Goal: Task Accomplishment & Management: Use online tool/utility

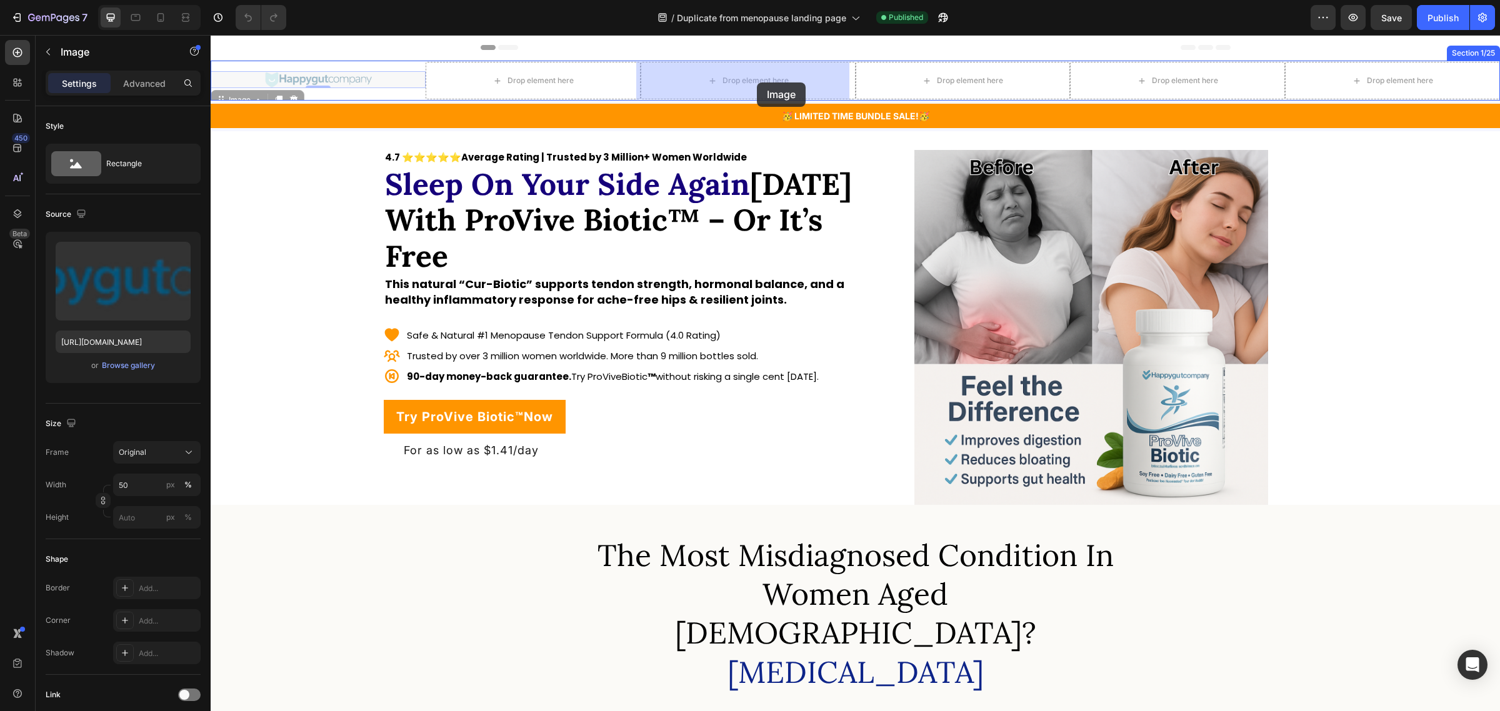
drag, startPoint x: 318, startPoint y: 79, endPoint x: 757, endPoint y: 83, distance: 439.5
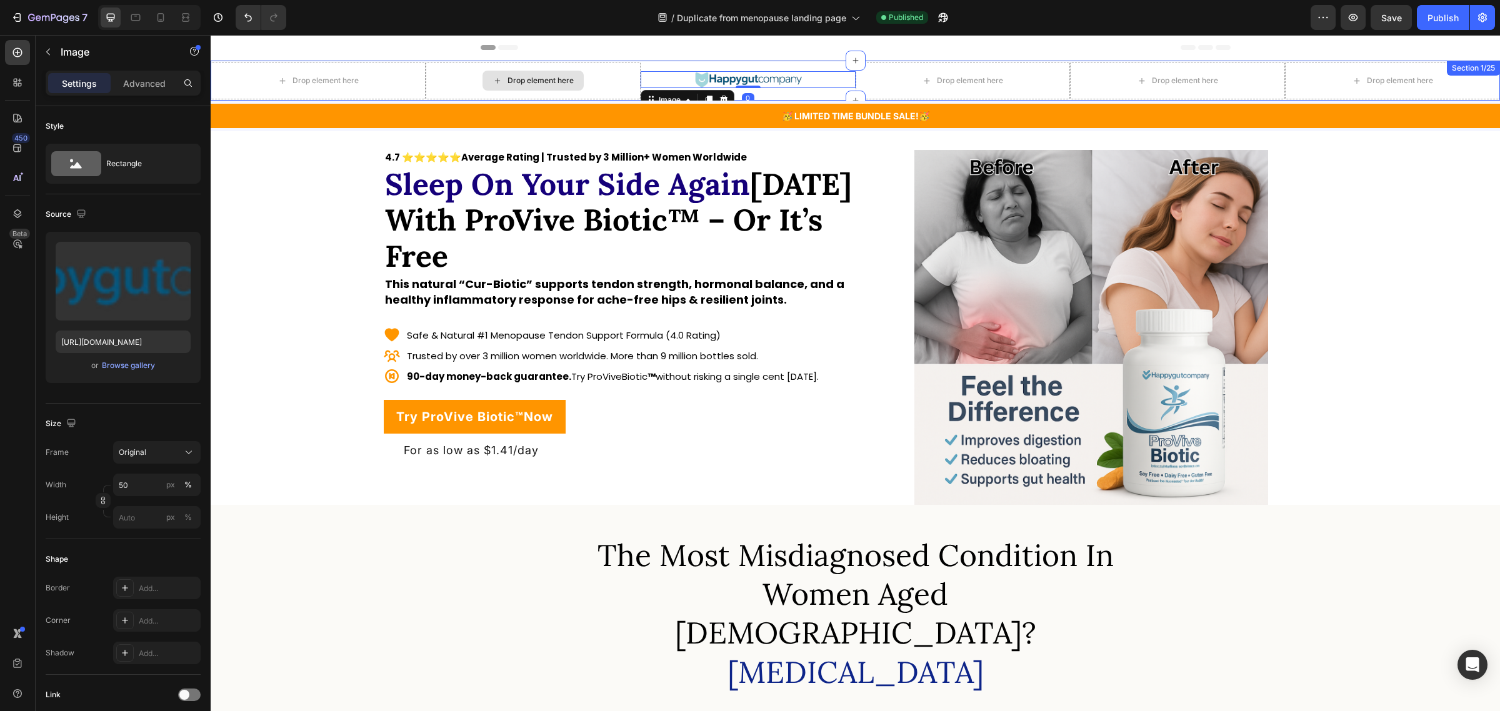
click at [461, 71] on div "Drop element here" at bounding box center [533, 81] width 215 height 38
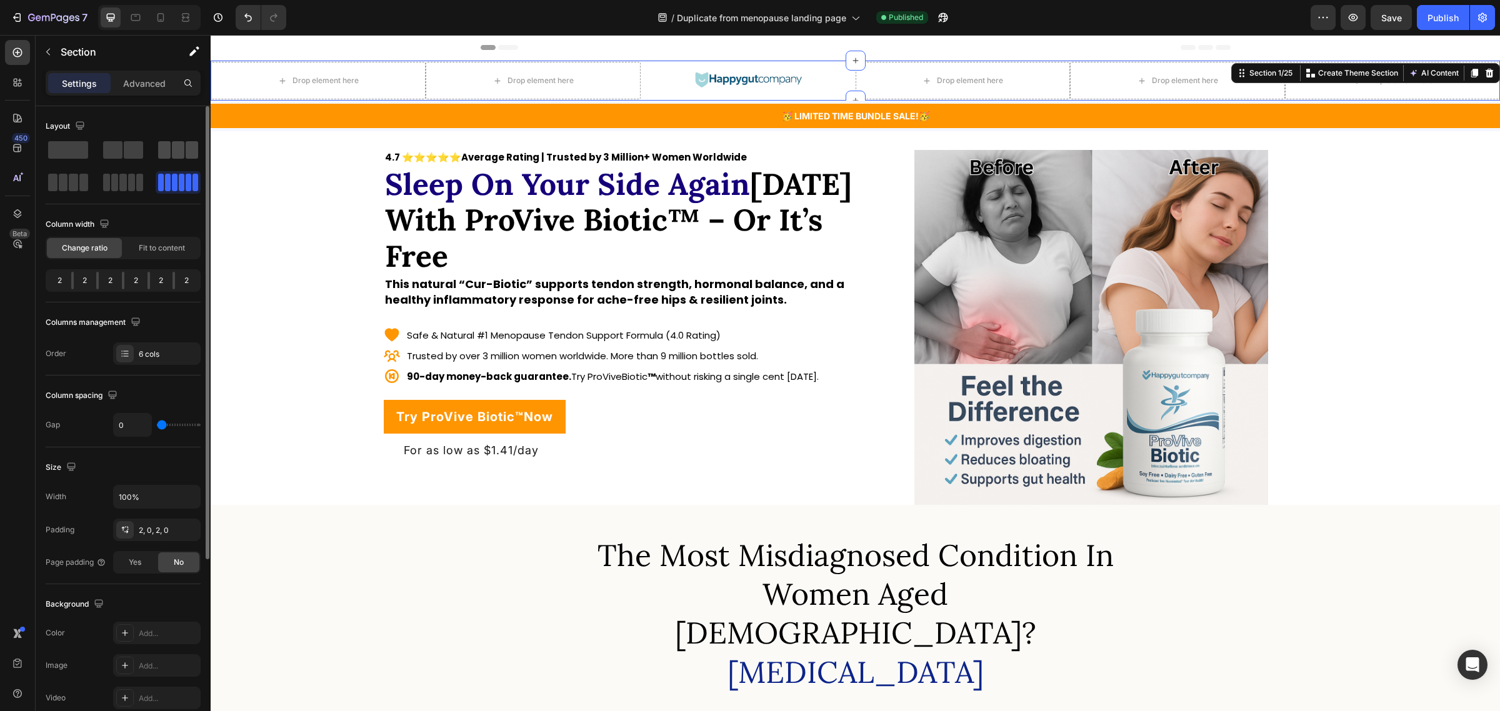
click at [173, 148] on span at bounding box center [178, 150] width 13 height 18
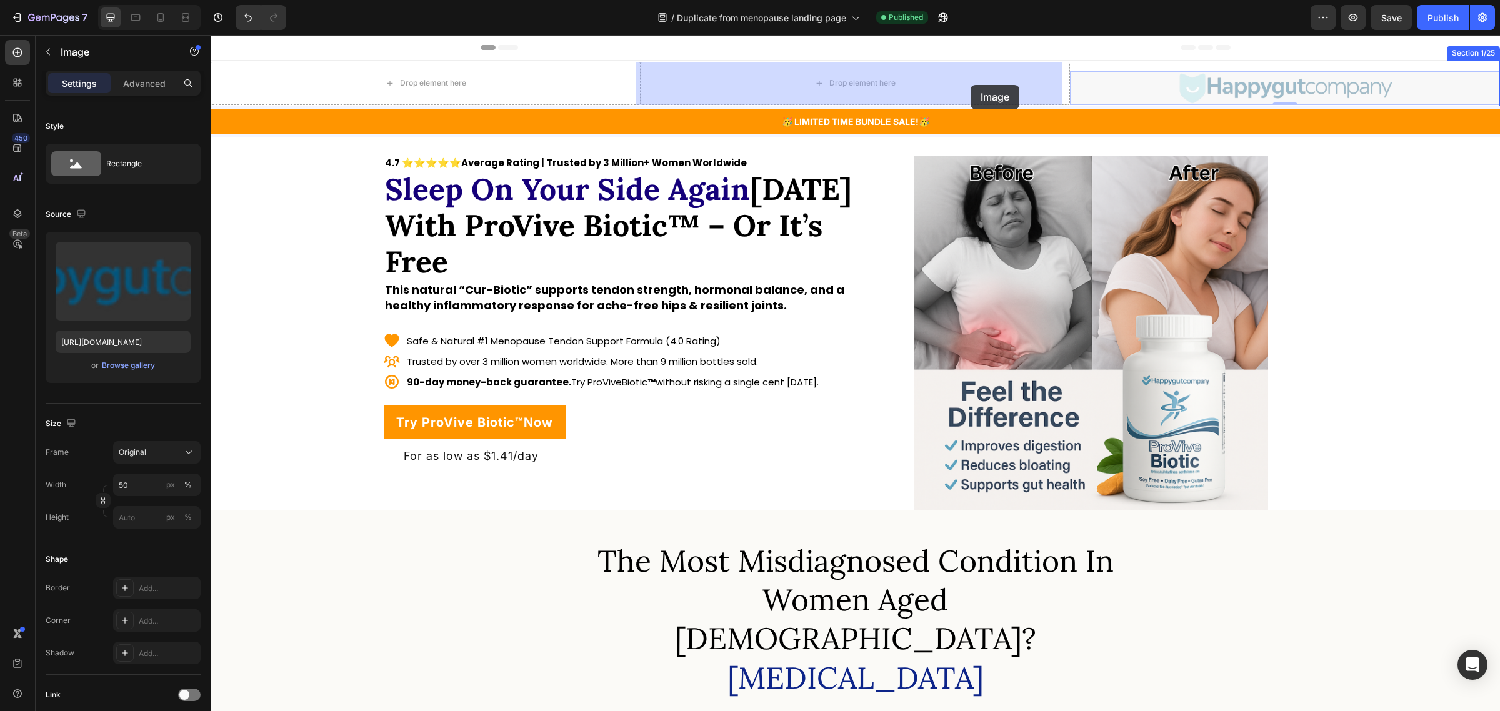
drag, startPoint x: 1166, startPoint y: 83, endPoint x: 846, endPoint y: 76, distance: 320.2
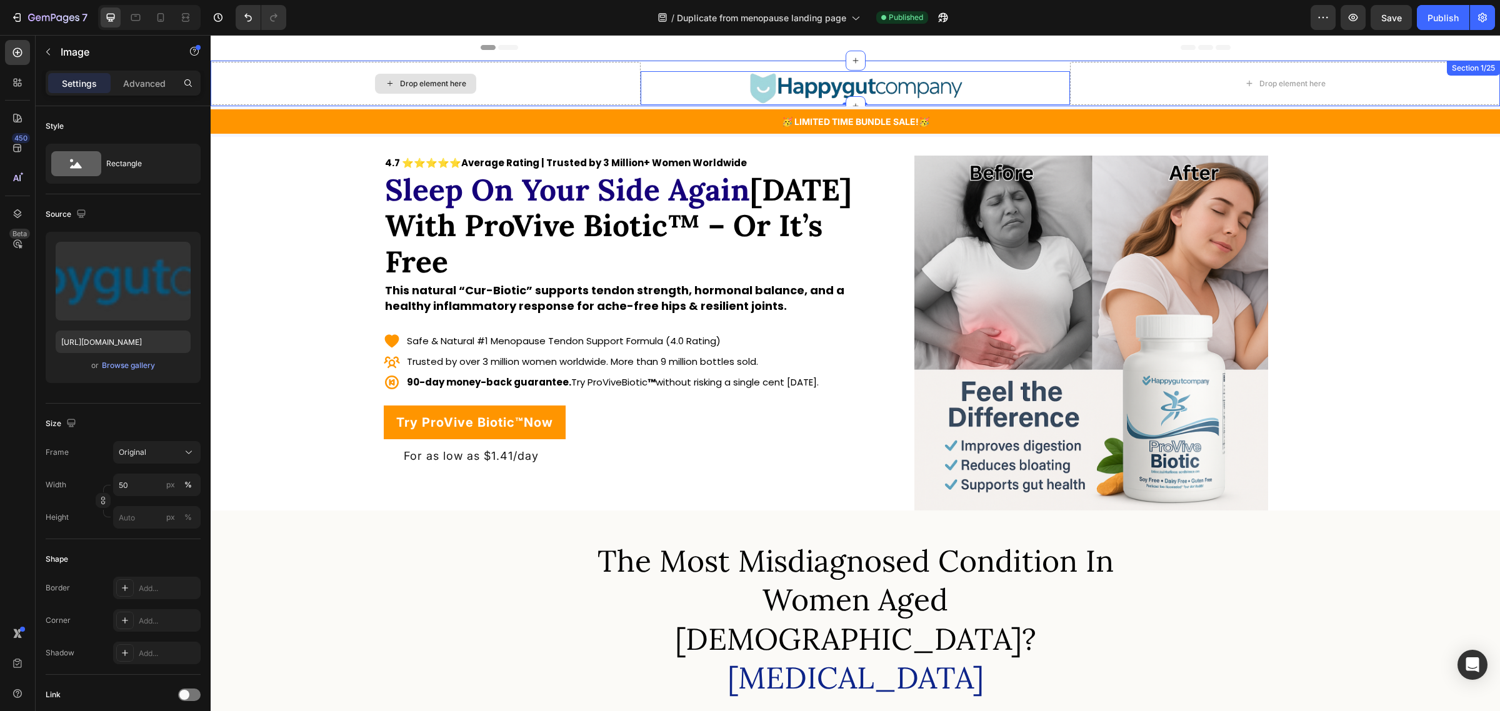
click at [592, 81] on div "Drop element here" at bounding box center [426, 83] width 430 height 43
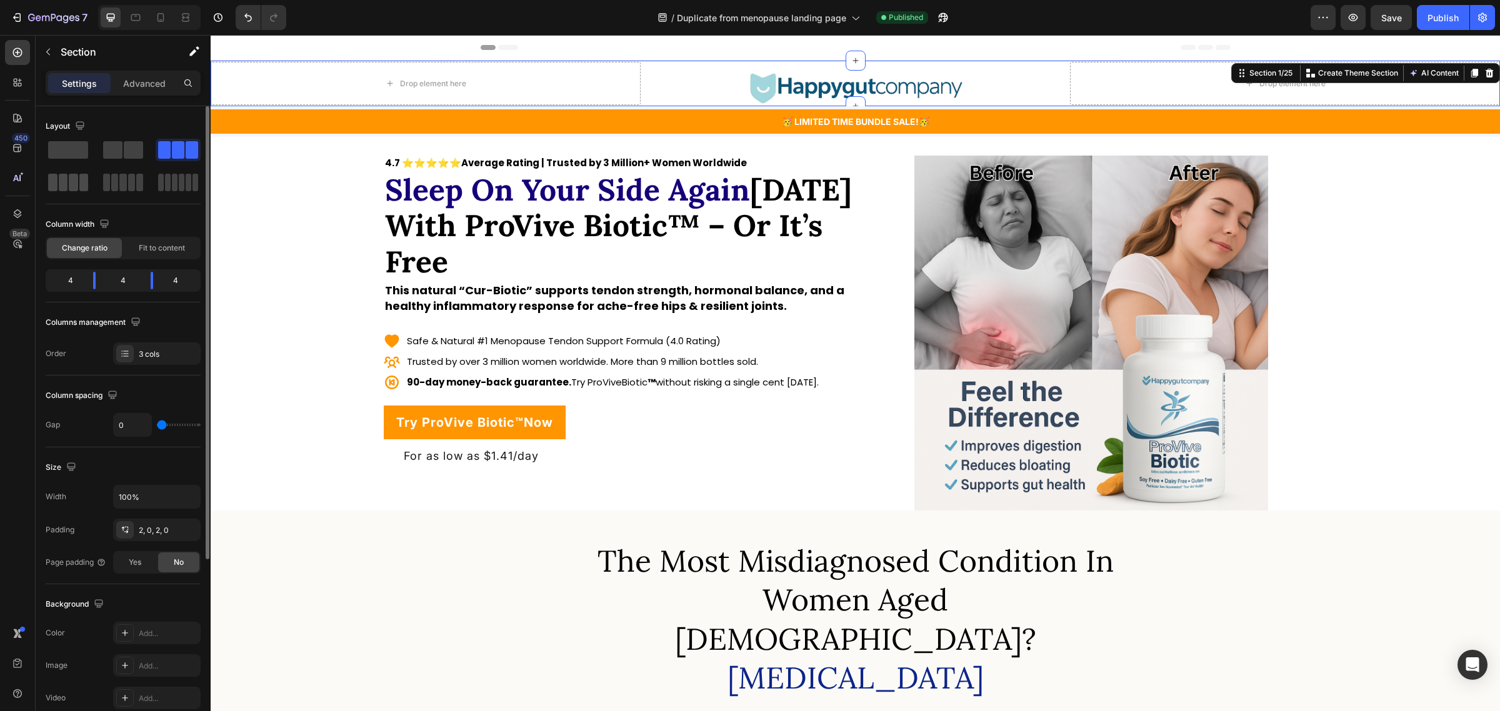
click at [61, 178] on span at bounding box center [63, 183] width 9 height 18
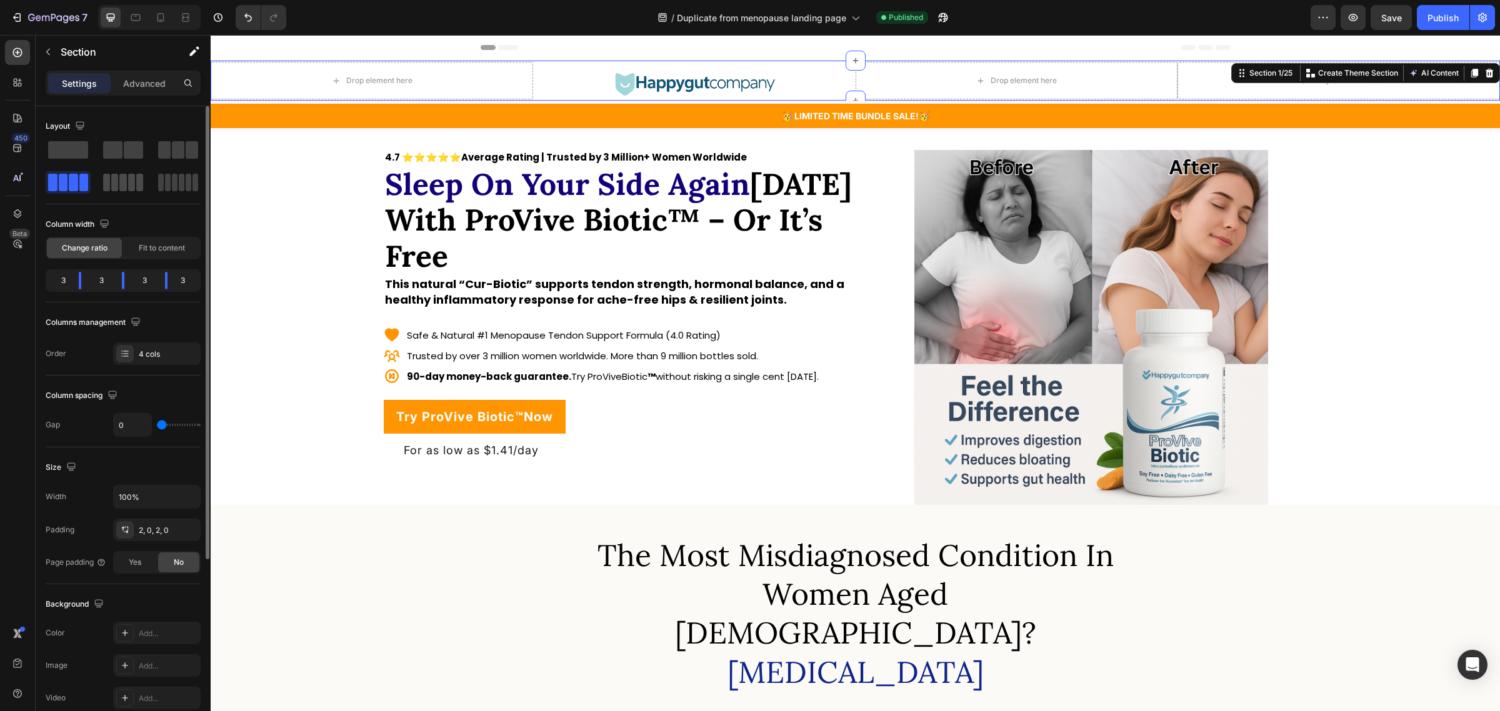
drag, startPoint x: 117, startPoint y: 179, endPoint x: 66, endPoint y: 143, distance: 61.9
click at [117, 179] on span at bounding box center [114, 183] width 7 height 18
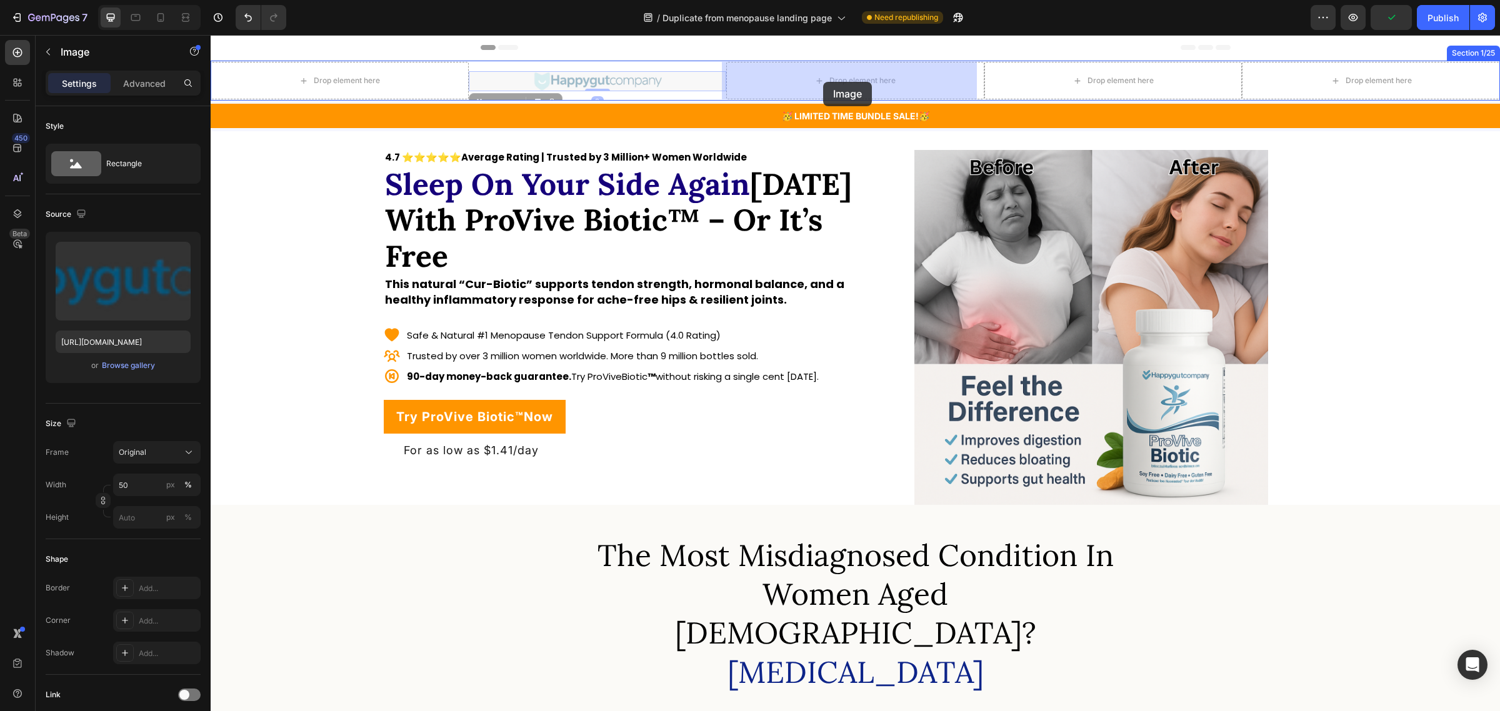
drag, startPoint x: 585, startPoint y: 75, endPoint x: 823, endPoint y: 82, distance: 238.9
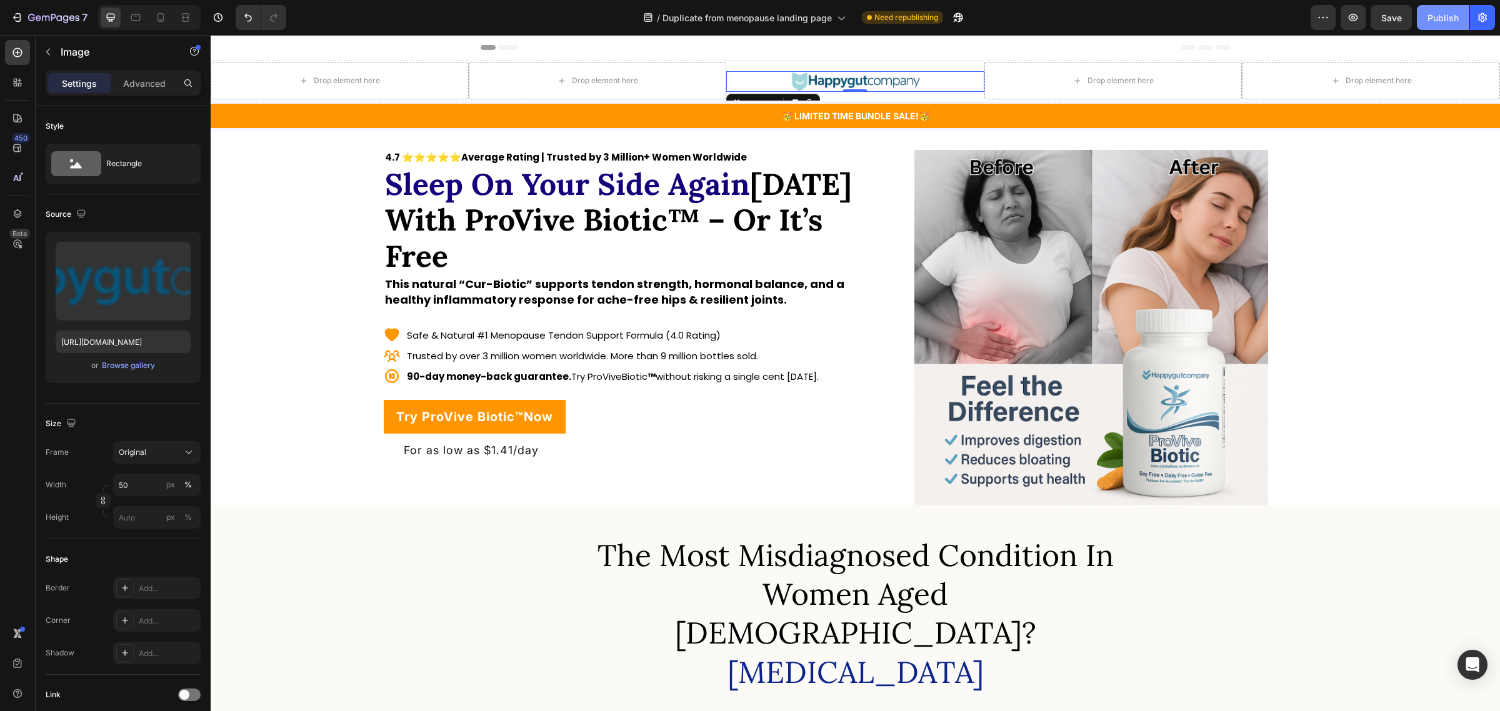
click at [1438, 16] on div "Publish" at bounding box center [1443, 17] width 31 height 13
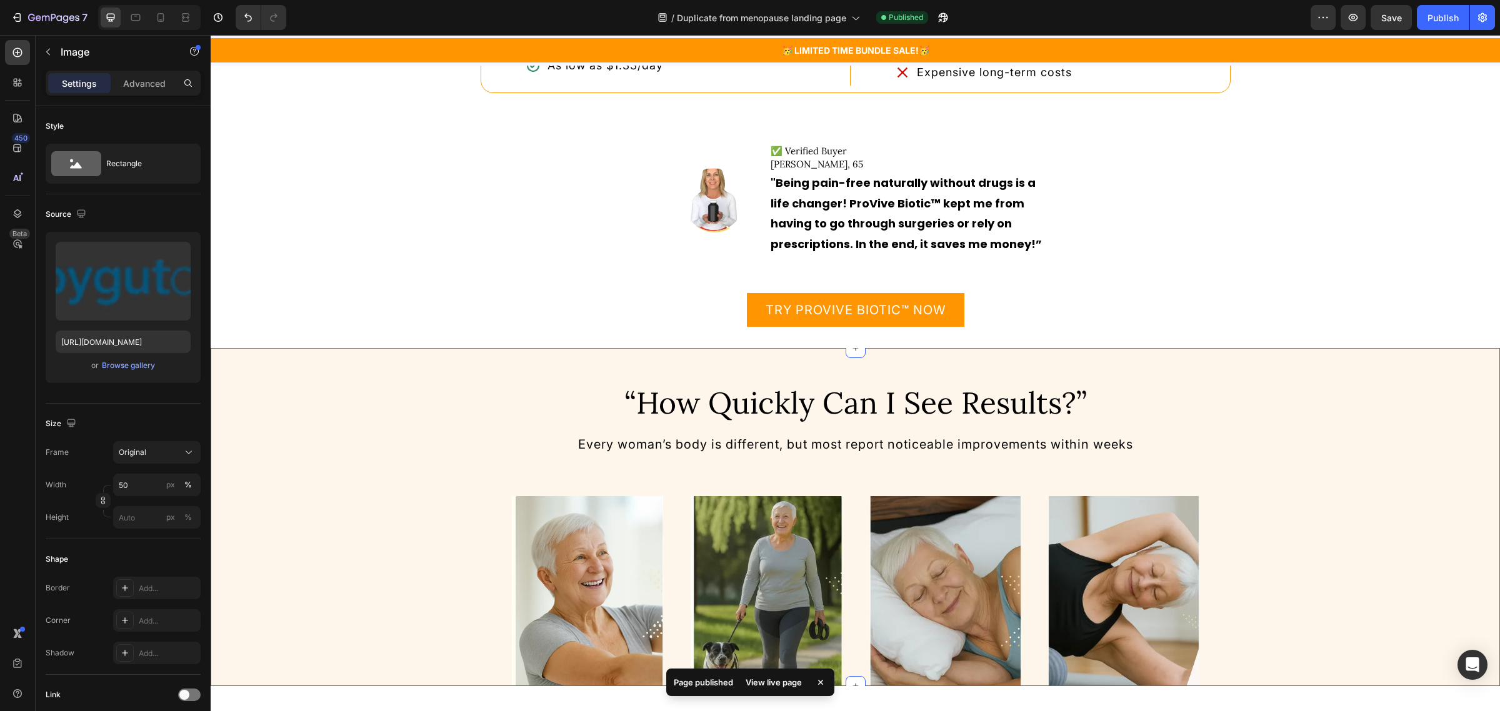
scroll to position [5236, 0]
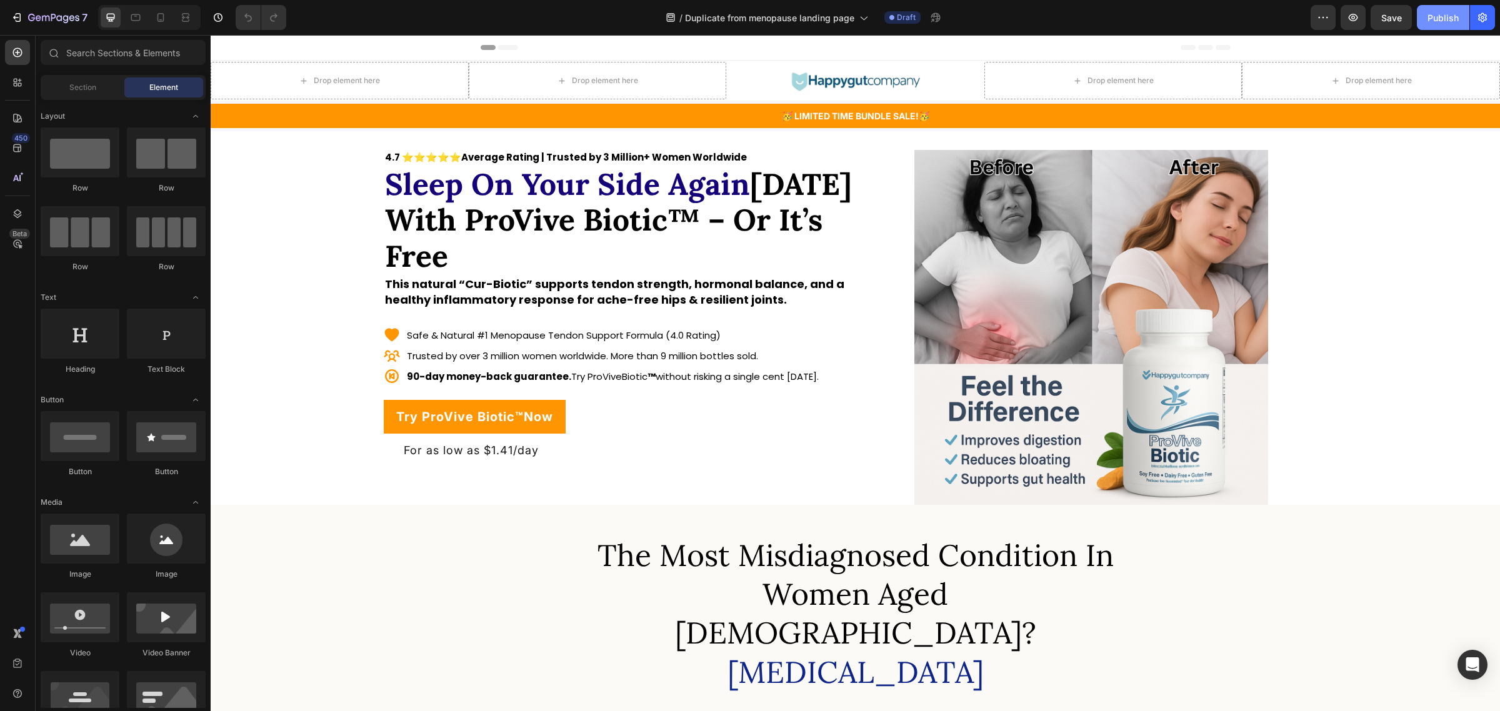
click at [1437, 14] on div "Publish" at bounding box center [1443, 17] width 31 height 13
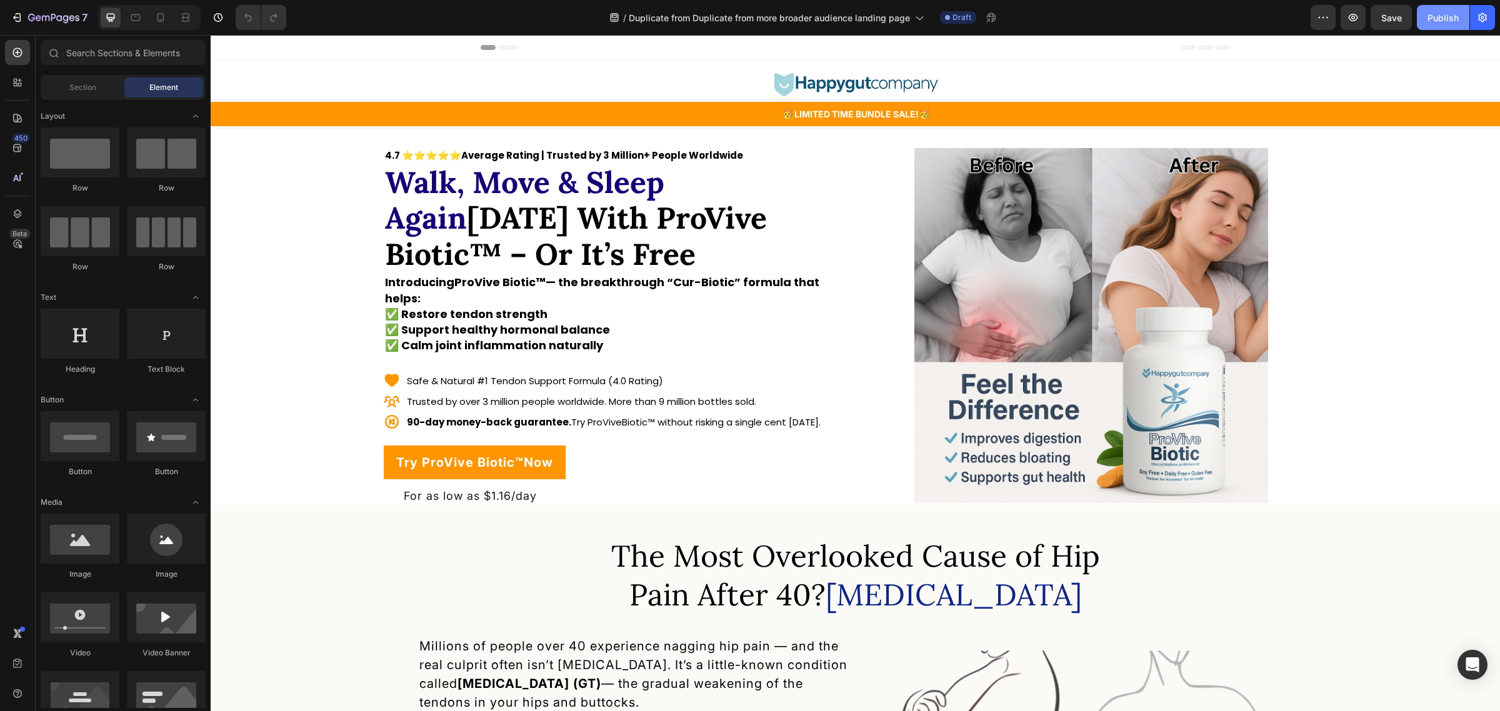
click at [1430, 19] on div "Publish" at bounding box center [1443, 17] width 31 height 13
click at [1485, 20] on icon "button" at bounding box center [1483, 17] width 9 height 9
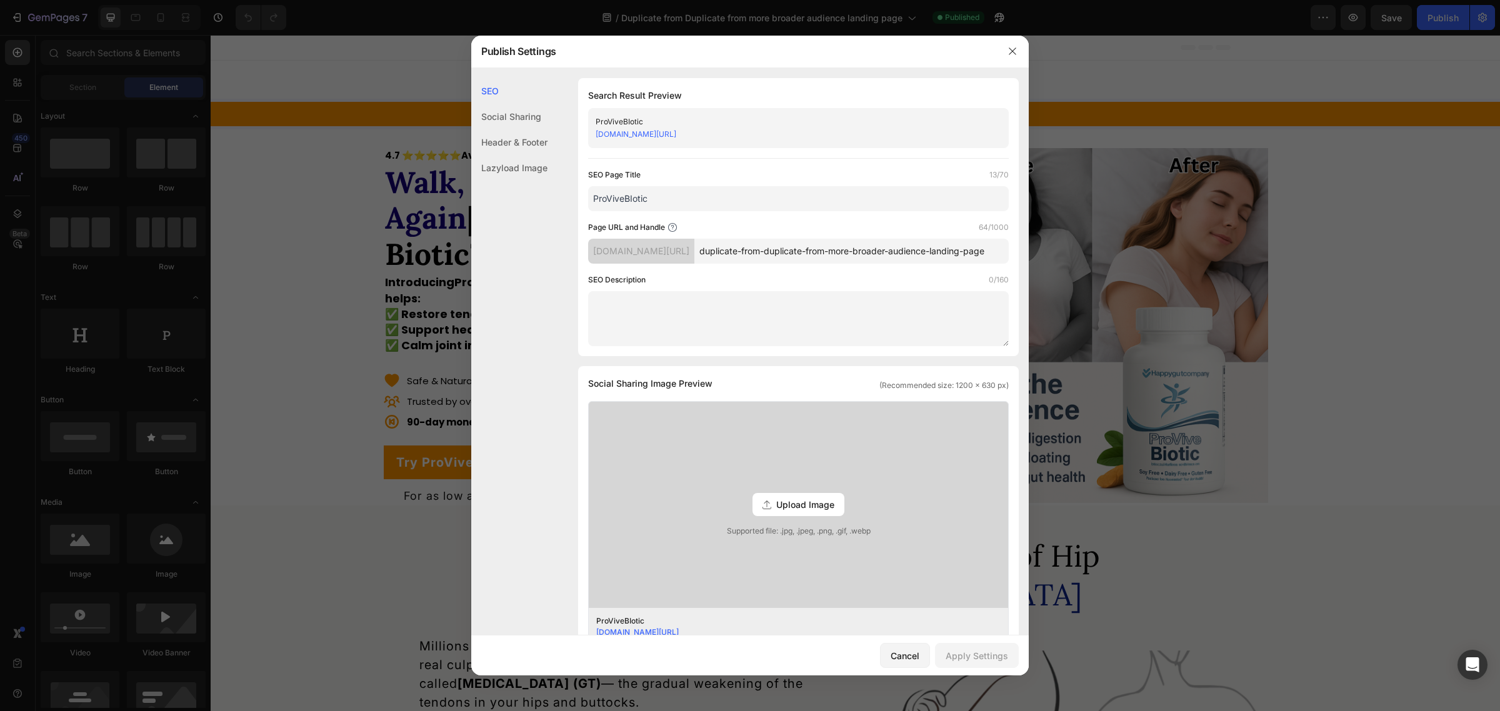
click at [963, 254] on input "duplicate-from-duplicate-from-more-broader-audience-landing-page" at bounding box center [852, 251] width 314 height 25
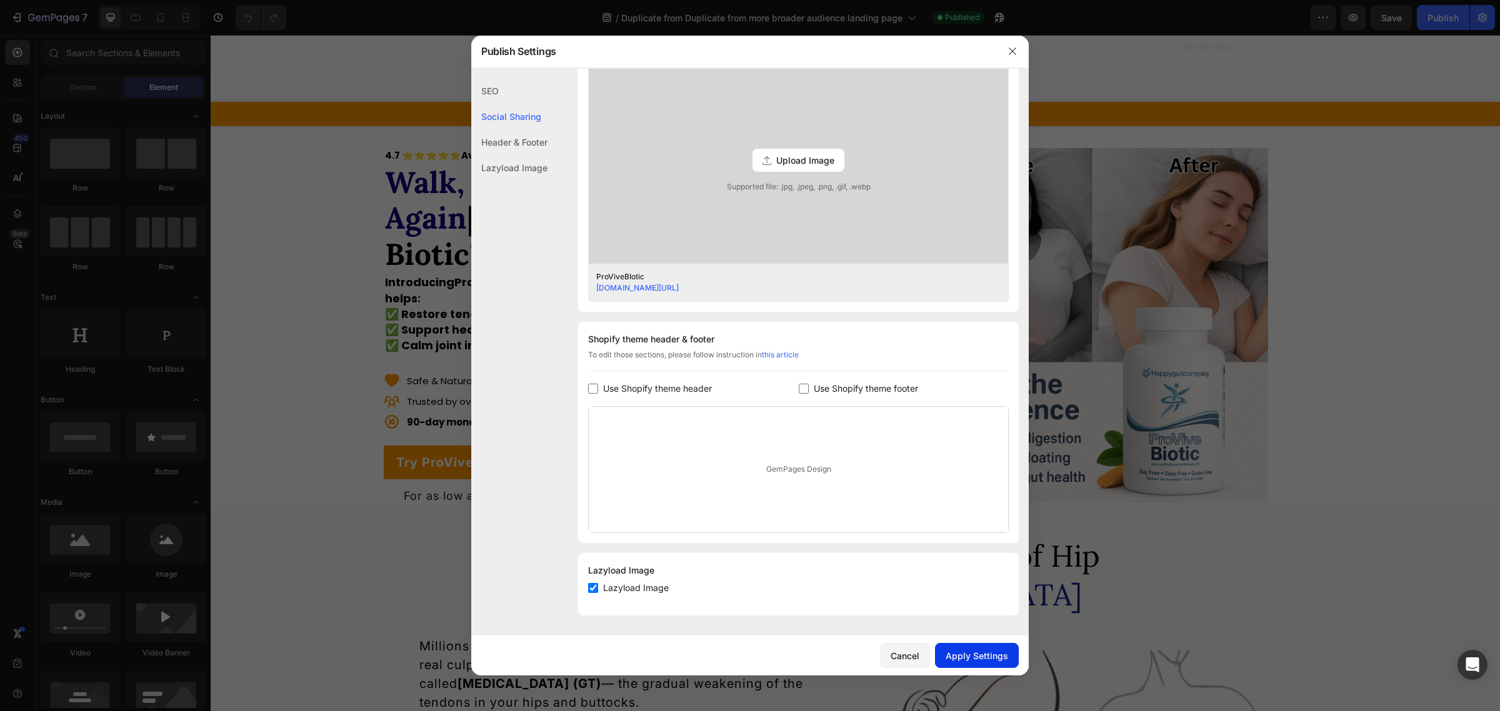
type input "provive-biotic"
click at [980, 649] on button "Apply Settings" at bounding box center [977, 655] width 84 height 25
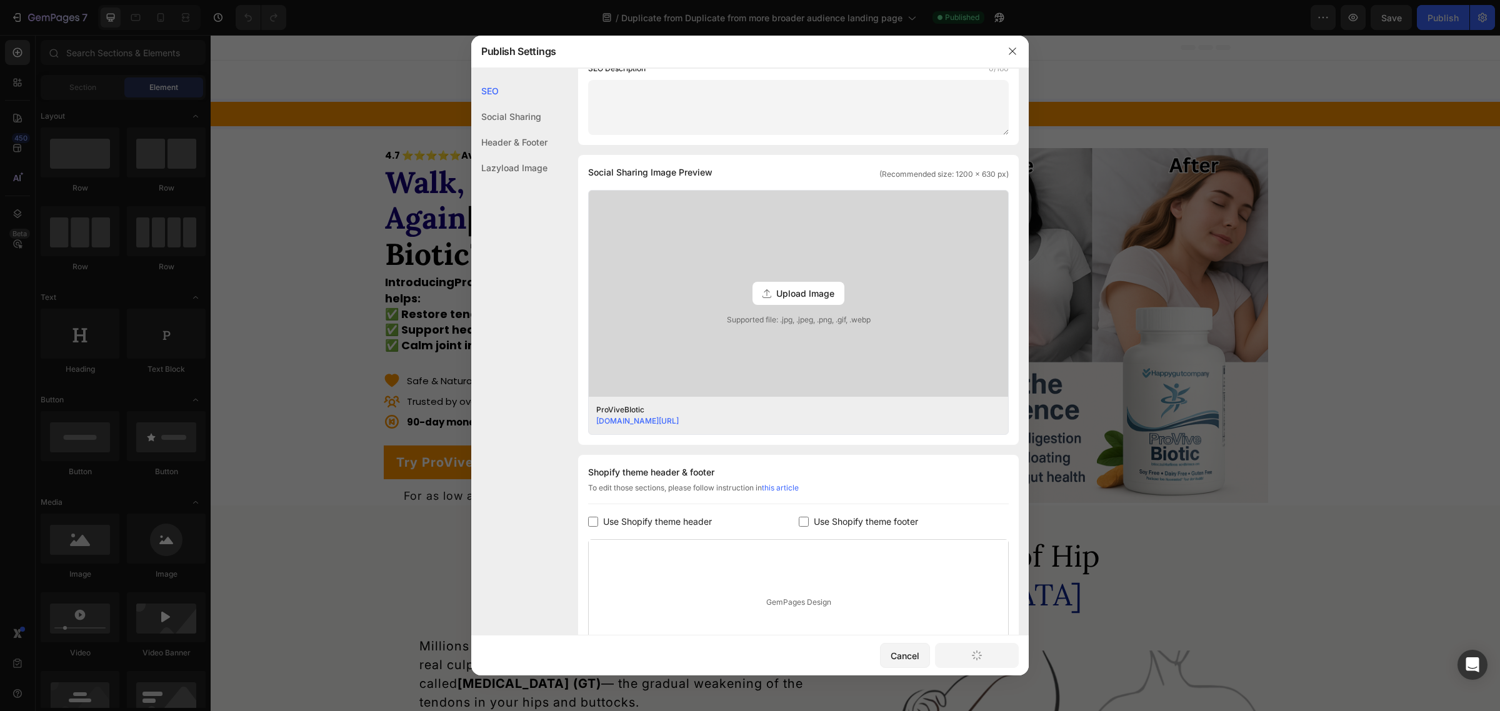
scroll to position [78, 0]
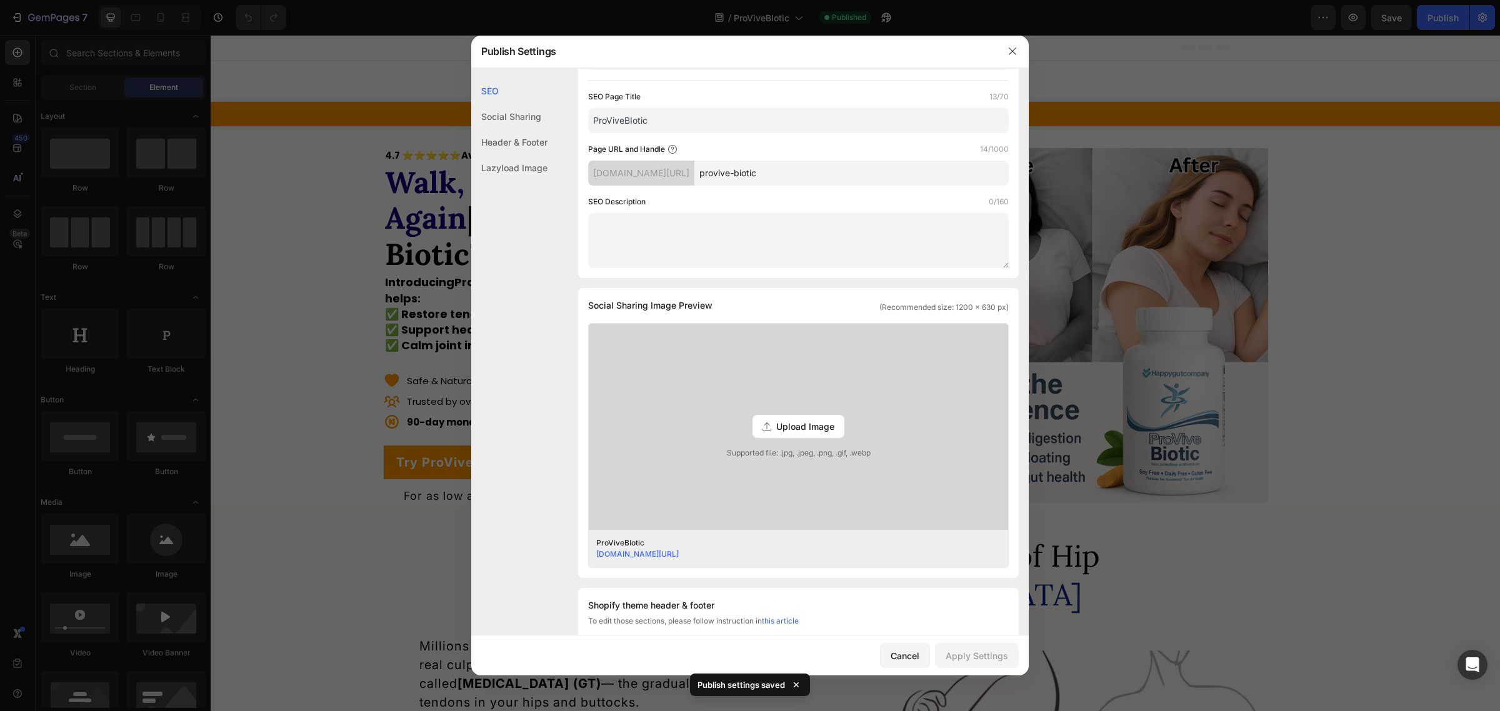
click at [1295, 434] on div at bounding box center [750, 355] width 1500 height 711
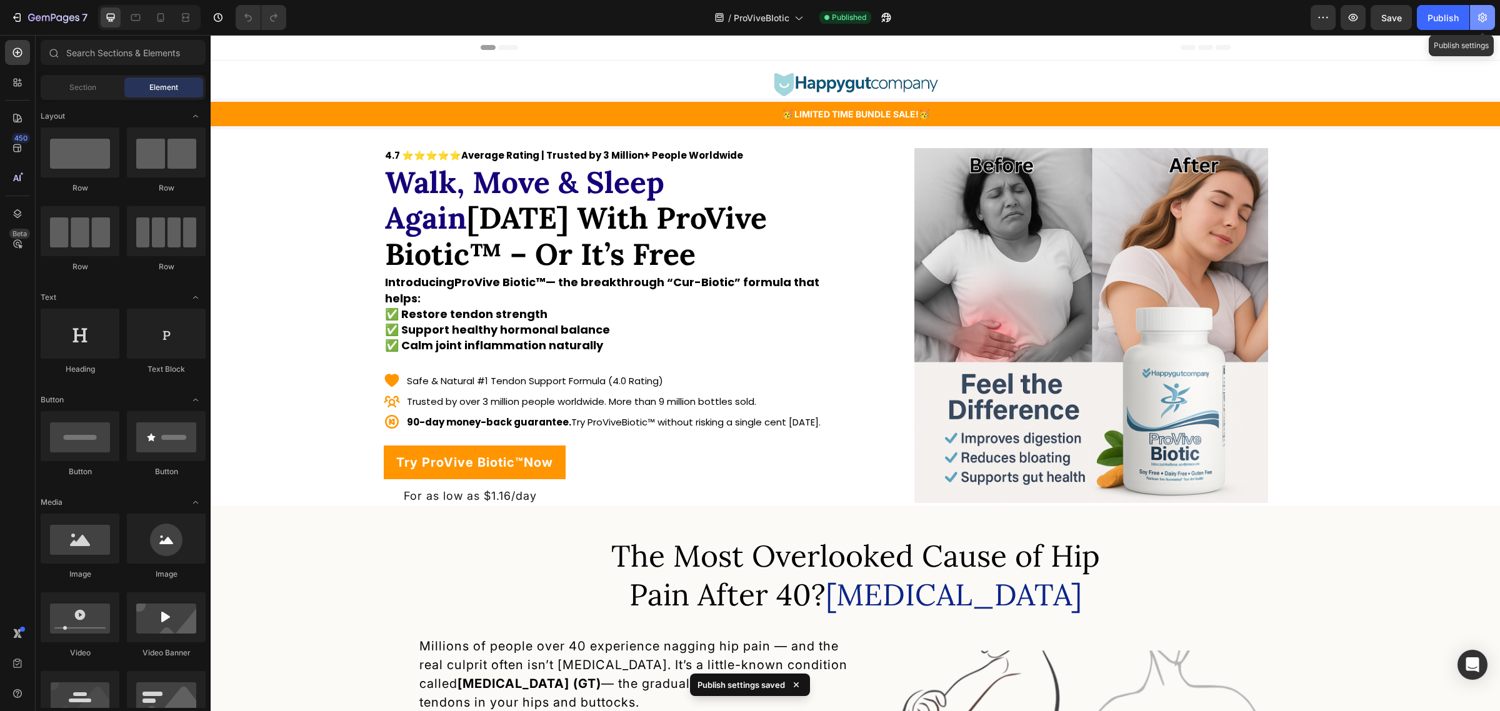
click at [1480, 14] on icon "button" at bounding box center [1483, 17] width 13 height 13
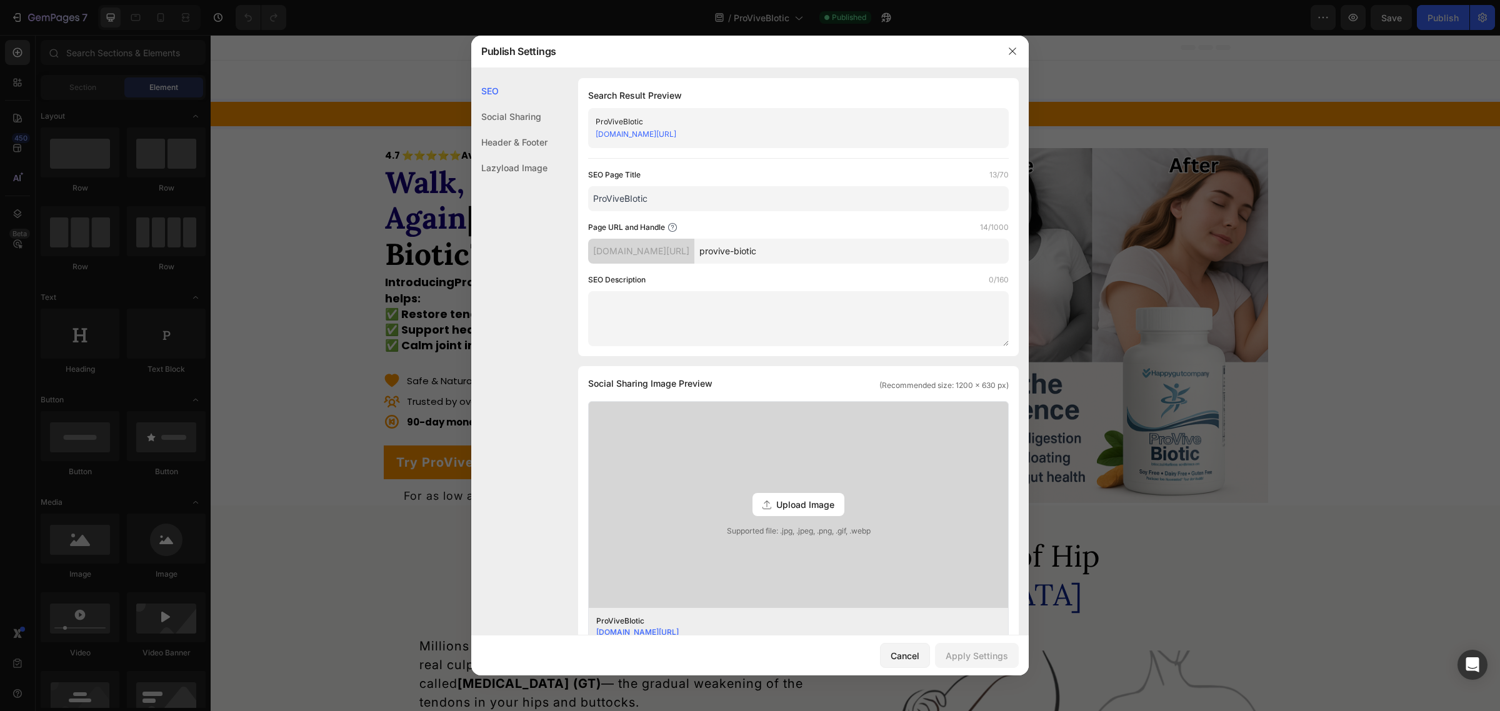
click at [1292, 173] on div at bounding box center [750, 355] width 1500 height 711
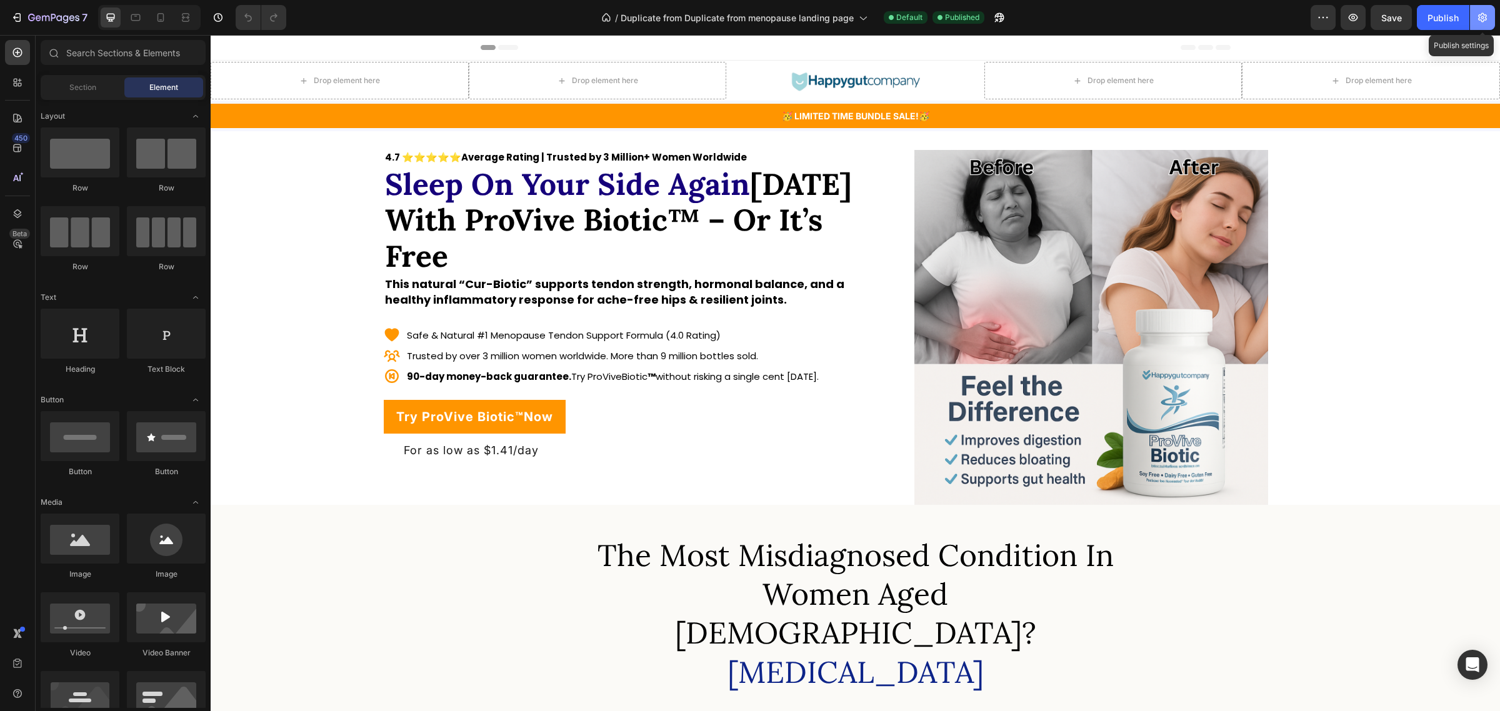
click at [1492, 14] on button "button" at bounding box center [1482, 17] width 25 height 25
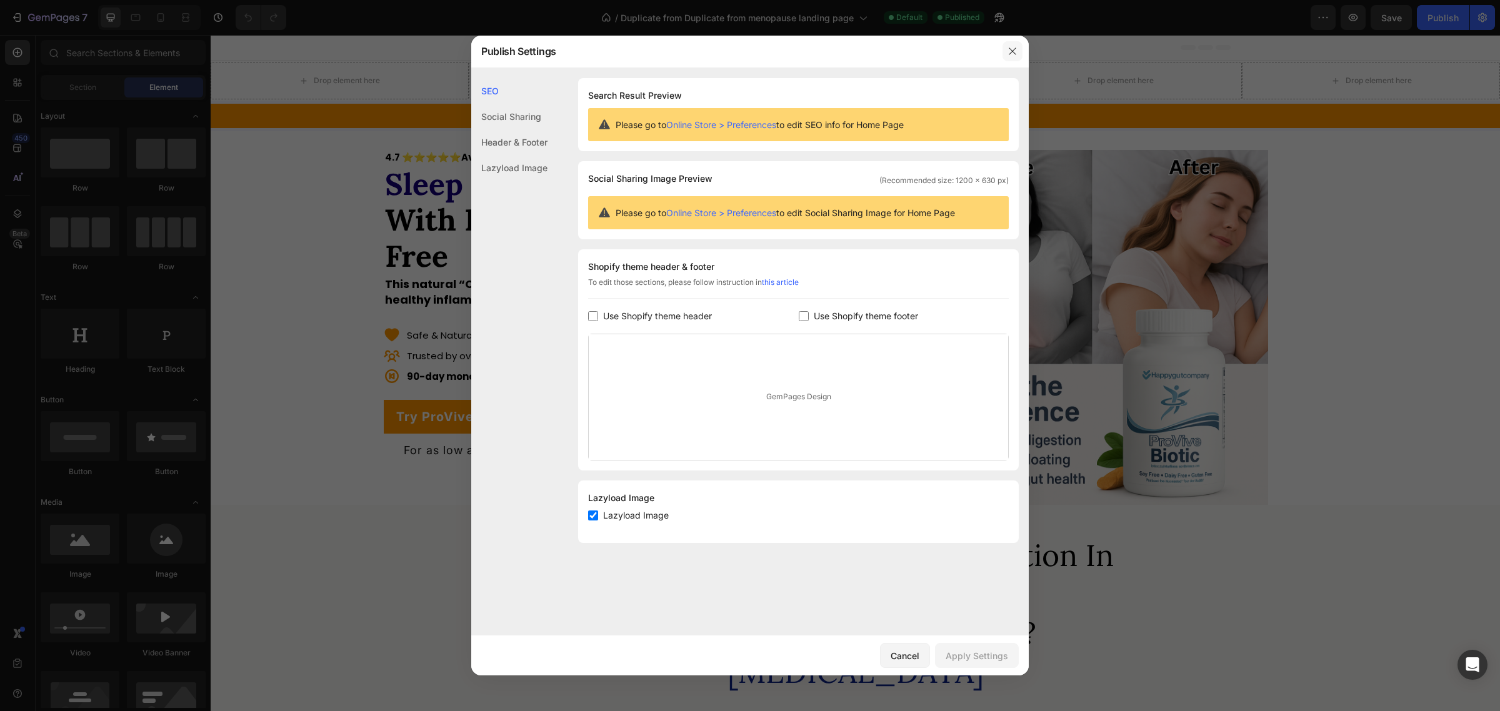
click at [1004, 49] on button "button" at bounding box center [1013, 51] width 20 height 20
